Goal: Transaction & Acquisition: Purchase product/service

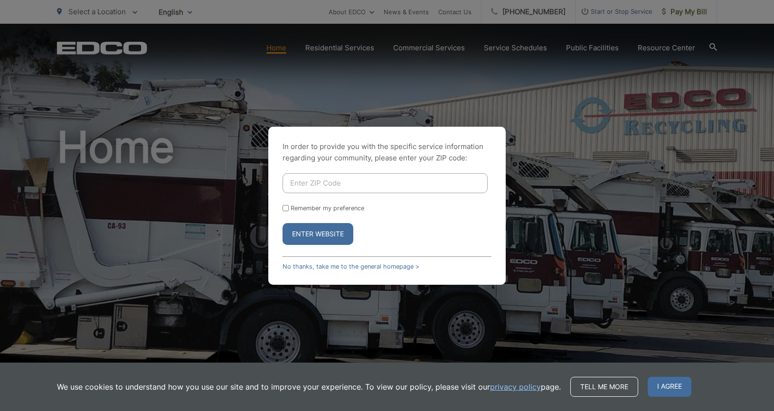
click at [361, 183] on input "Enter ZIP Code" at bounding box center [385, 183] width 205 height 20
type input "91932"
click at [286, 208] on input "Remember my preference" at bounding box center [286, 208] width 6 height 6
checkbox input "true"
click at [325, 235] on button "Enter Website" at bounding box center [318, 234] width 71 height 22
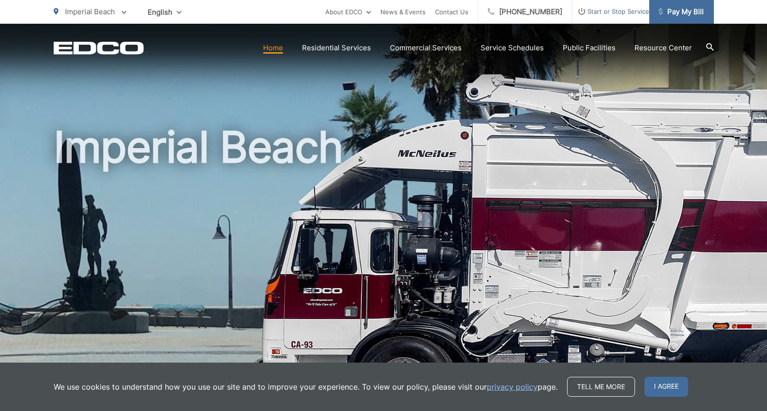
click at [685, 10] on span "Pay My Bill" at bounding box center [681, 11] width 45 height 11
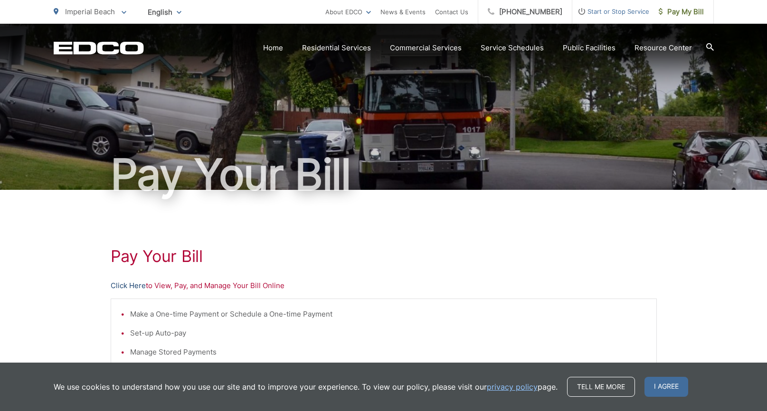
click at [132, 287] on link "Click Here" at bounding box center [128, 285] width 35 height 11
